Goal: Information Seeking & Learning: Learn about a topic

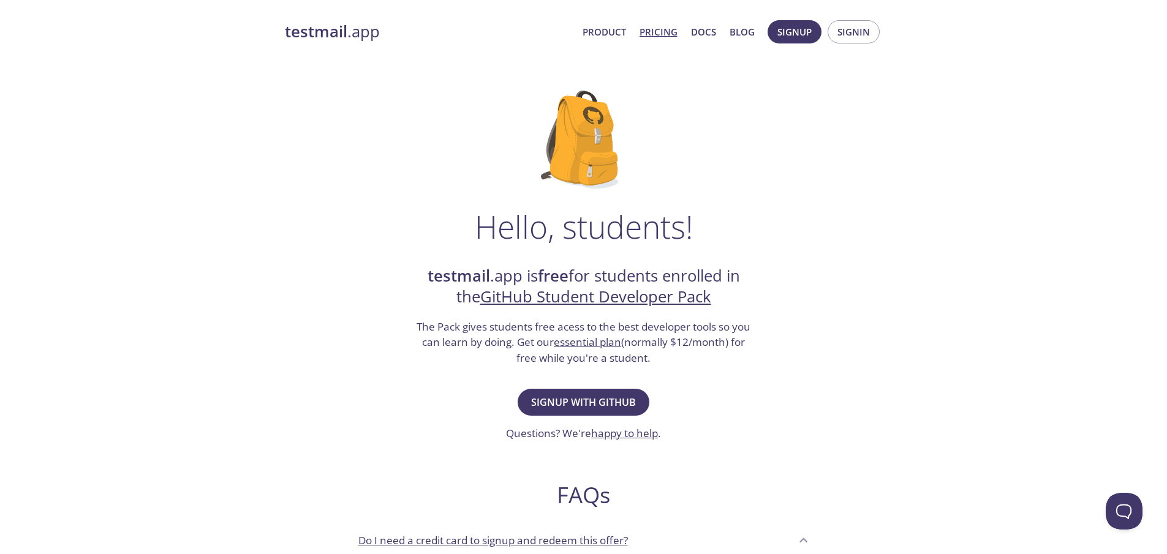
click at [658, 33] on link "Pricing" at bounding box center [659, 32] width 38 height 16
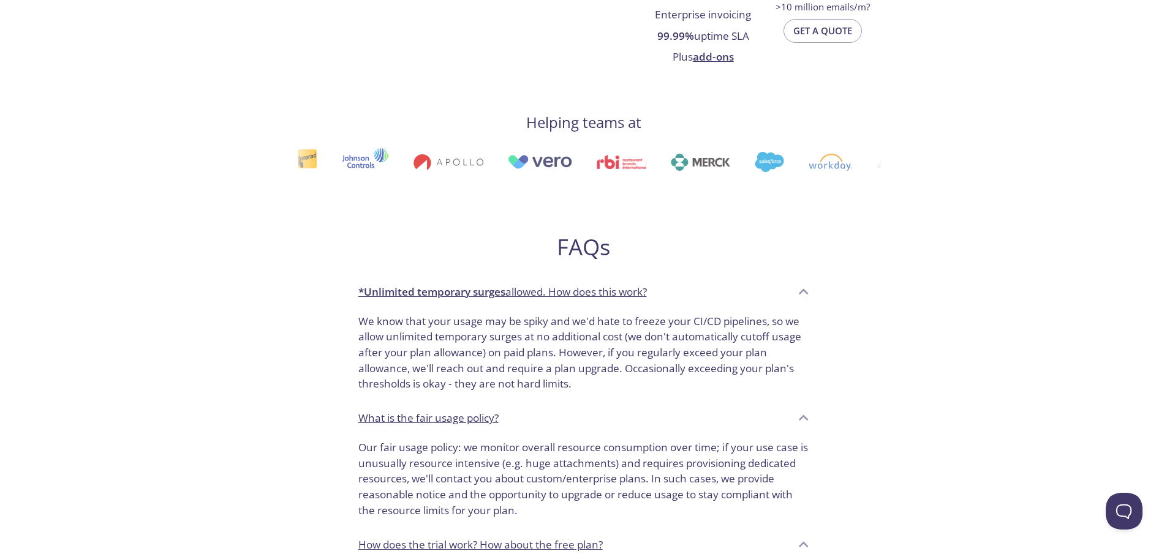
scroll to position [502, 0]
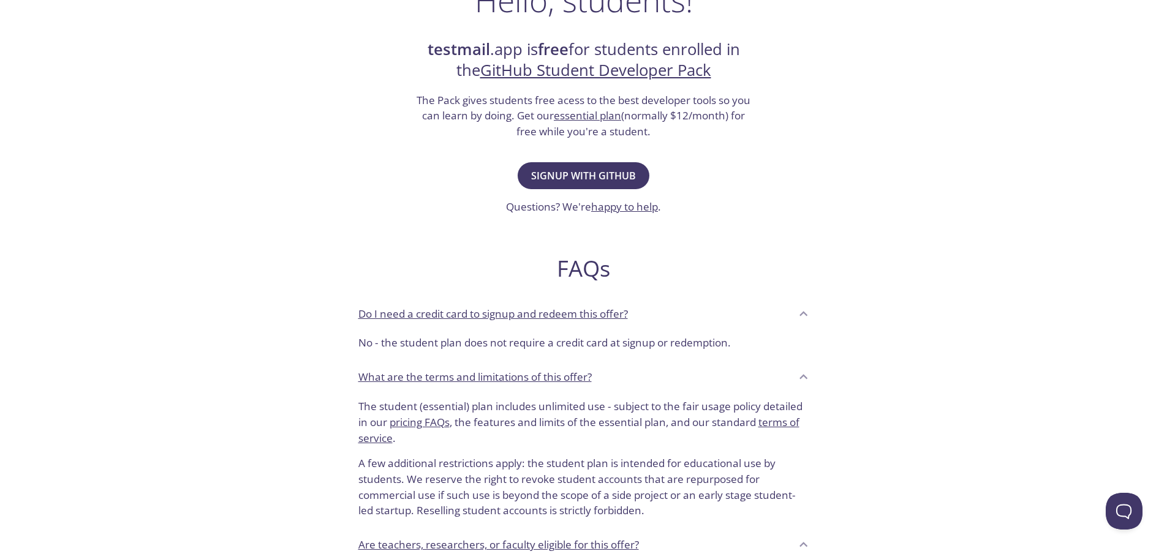
scroll to position [431, 0]
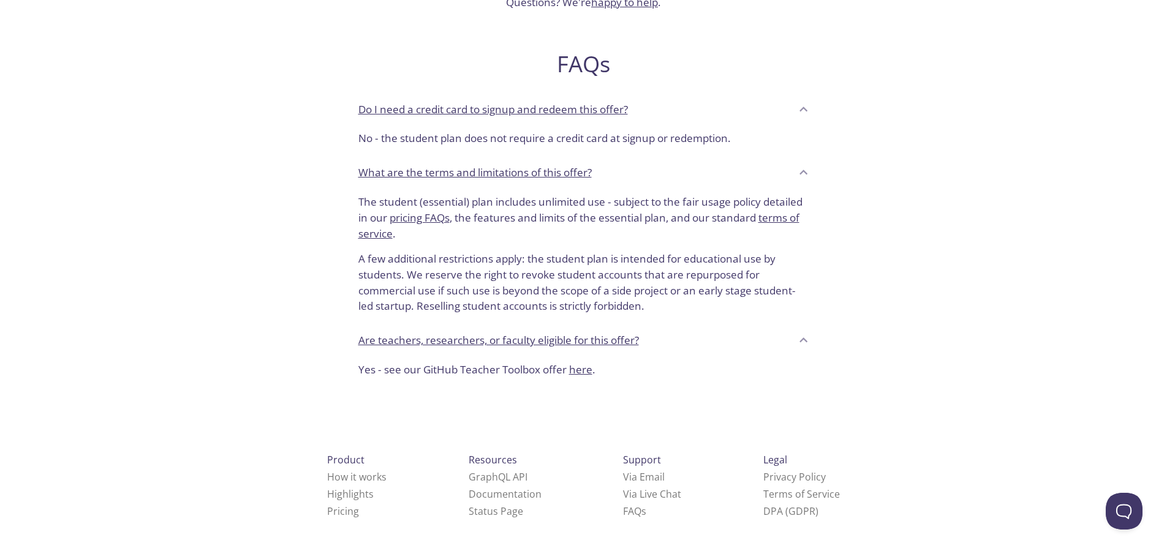
click at [437, 222] on link "pricing FAQs" at bounding box center [420, 218] width 60 height 14
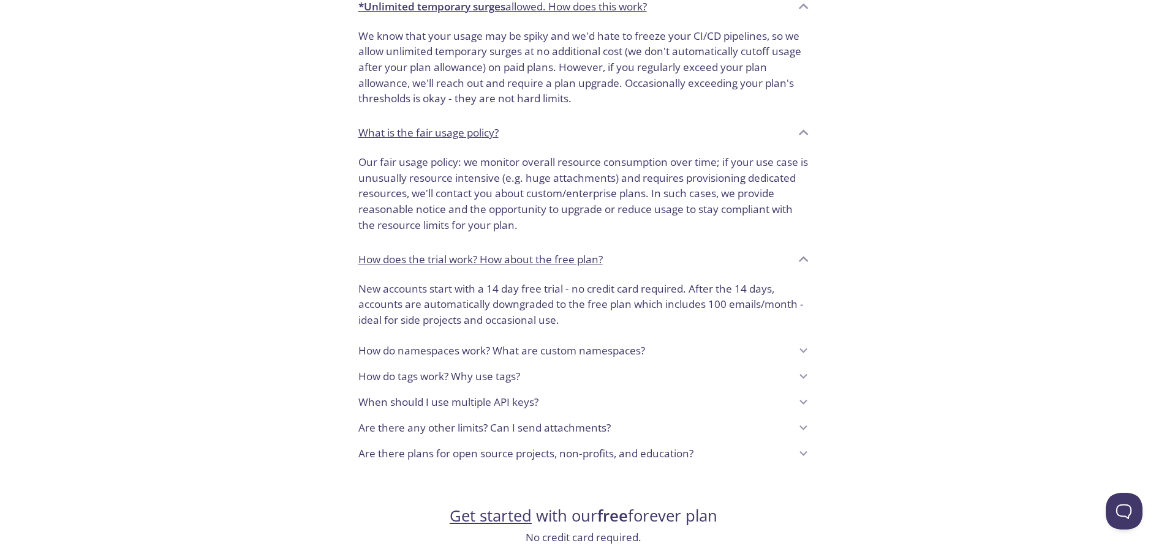
scroll to position [948, 0]
